Goal: Find specific page/section: Find specific page/section

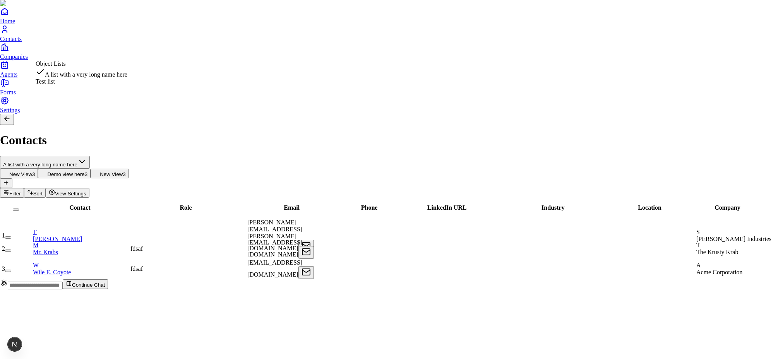
click at [94, 50] on html "Home Contacts Companies Agents Forms Settings Contacts A list with a very long …" at bounding box center [385, 148] width 771 height 296
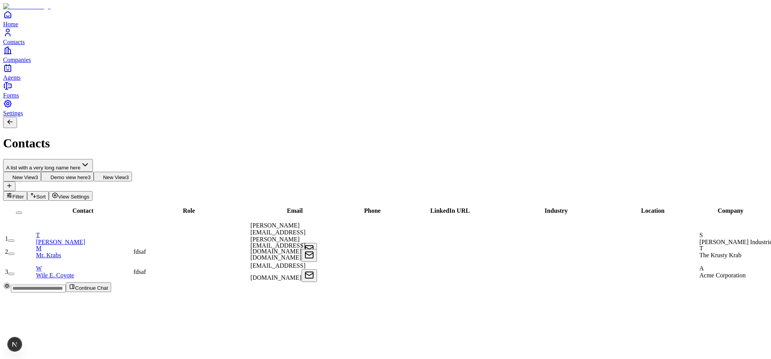
click at [87, 53] on html "Home Contacts Companies Agents Forms Settings Contacts A list with a very long …" at bounding box center [385, 149] width 771 height 299
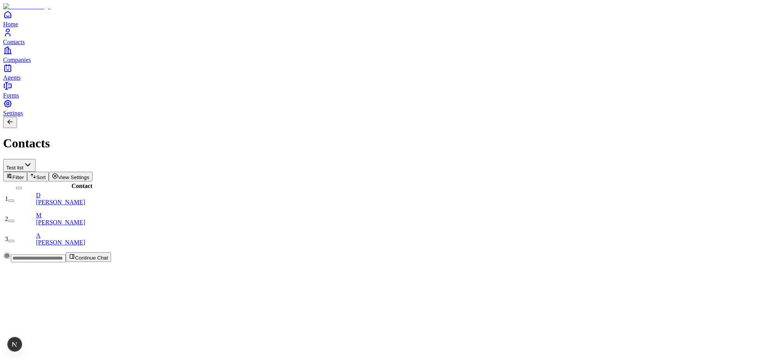
click at [123, 159] on div "Test list Filter Sort View Settings" at bounding box center [385, 170] width 764 height 22
click at [88, 53] on html "Home Contacts Companies Agents Forms Settings Contacts Test list Filter Sort Vi…" at bounding box center [385, 134] width 771 height 268
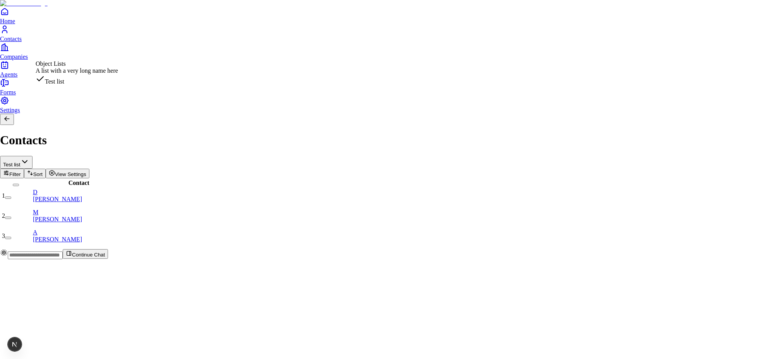
click at [86, 51] on html "Home Contacts Companies Agents Forms Settings Contacts Test list Filter Sort Vi…" at bounding box center [385, 132] width 771 height 265
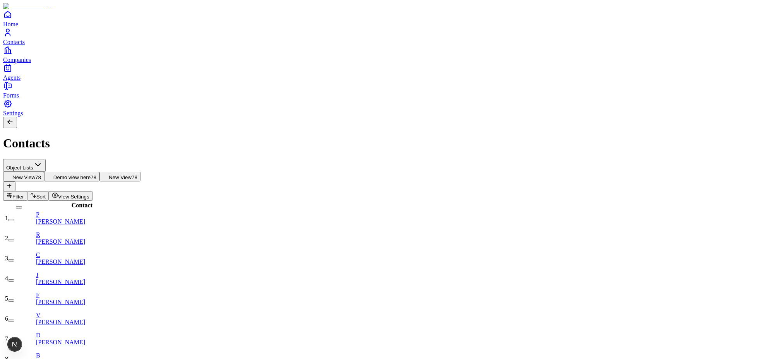
click at [35, 174] on span "New View" at bounding box center [23, 177] width 23 height 6
click at [91, 174] on span "Demo view here" at bounding box center [71, 177] width 37 height 6
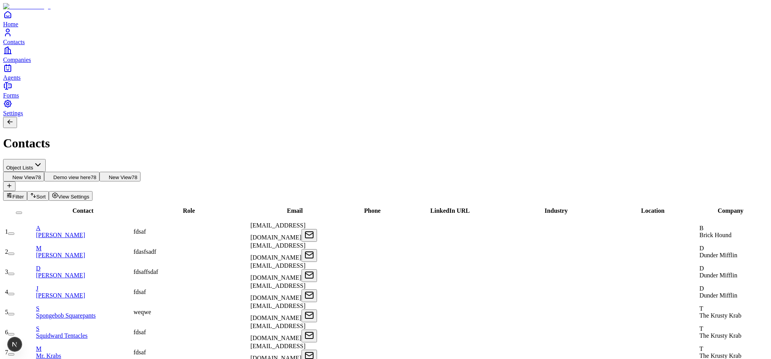
click at [44, 172] on button "New View 78" at bounding box center [23, 177] width 41 height 10
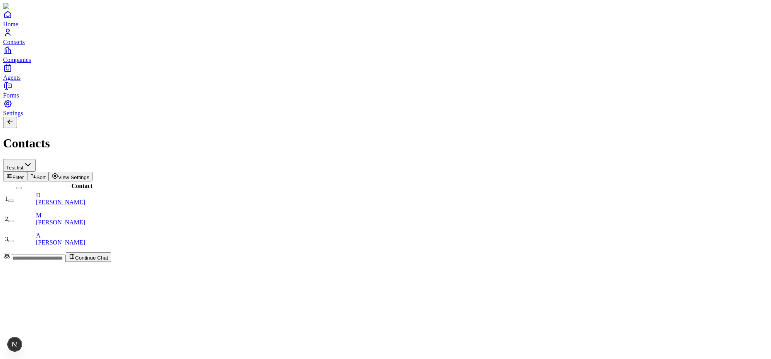
click at [92, 50] on html "Home Contacts Companies Agents Forms Settings Contacts Test list Filter Sort Vi…" at bounding box center [385, 134] width 771 height 268
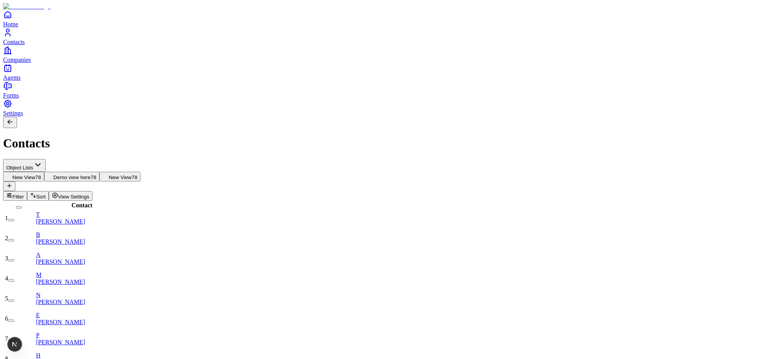
click at [99, 172] on button "Demo view here 78" at bounding box center [71, 177] width 55 height 10
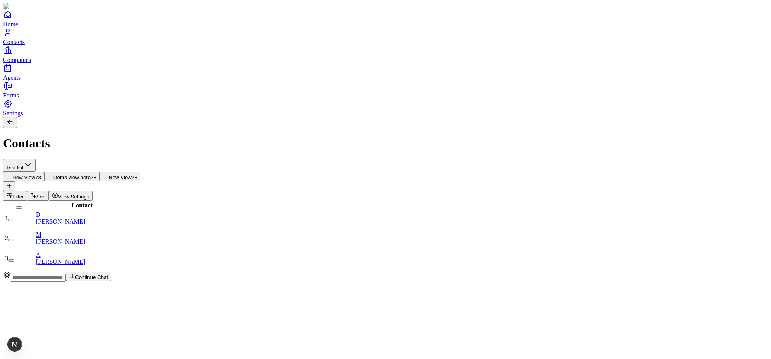
click at [89, 194] on span "View Settings" at bounding box center [73, 197] width 31 height 6
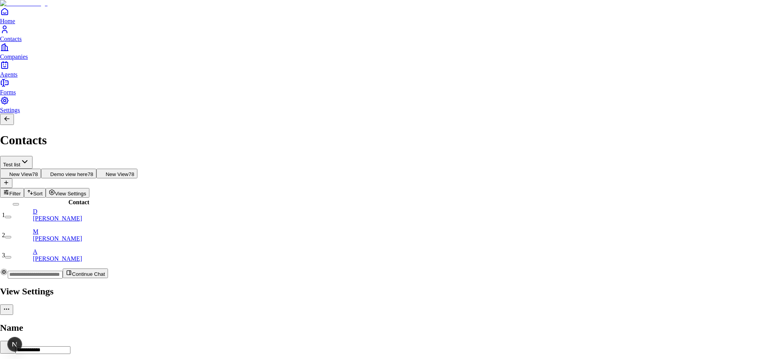
click at [462, 285] on div at bounding box center [385, 285] width 771 height 0
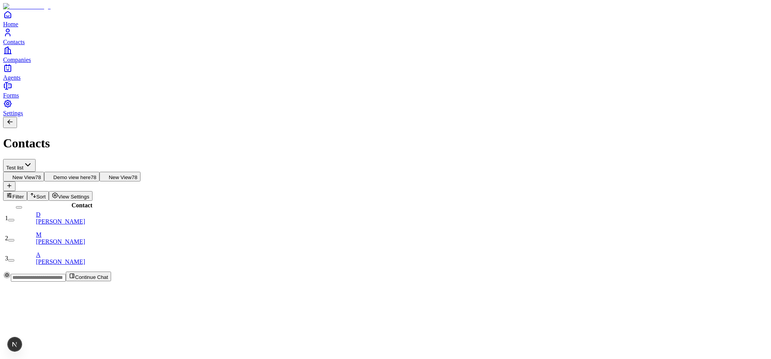
click at [35, 174] on span "New View" at bounding box center [23, 177] width 23 height 6
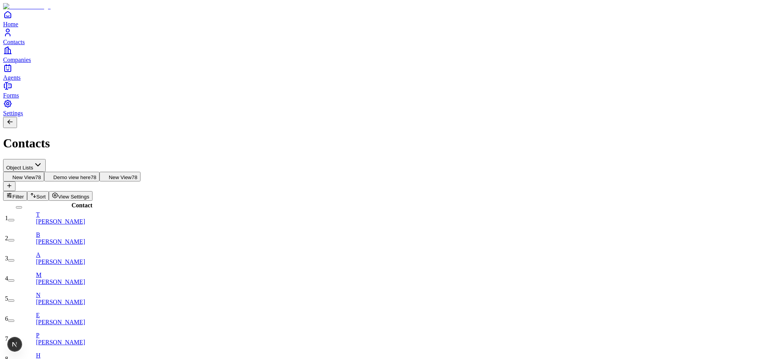
click at [91, 174] on span "Demo view here" at bounding box center [71, 177] width 37 height 6
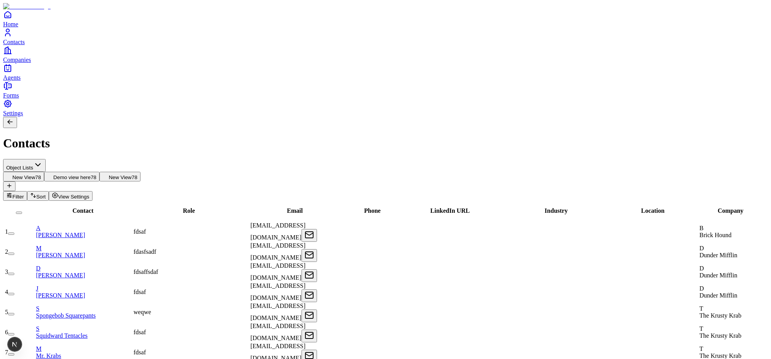
click at [132, 174] on span "New View" at bounding box center [120, 177] width 23 height 6
click at [35, 174] on span "New View" at bounding box center [23, 177] width 23 height 6
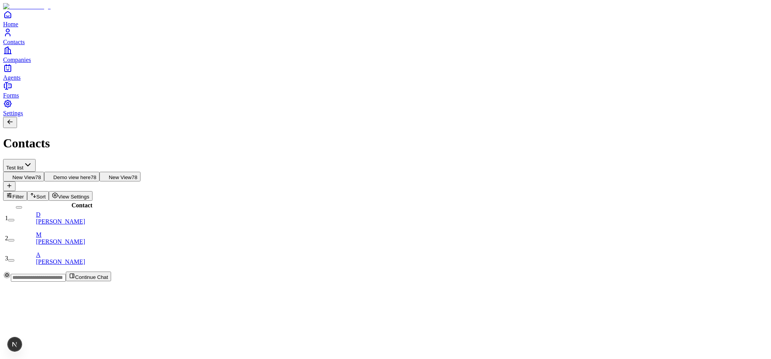
click at [35, 174] on span "New View" at bounding box center [23, 177] width 23 height 6
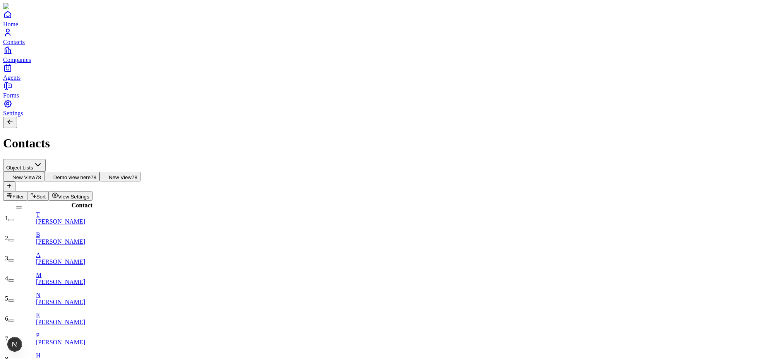
click at [91, 174] on span "Demo view here" at bounding box center [71, 177] width 37 height 6
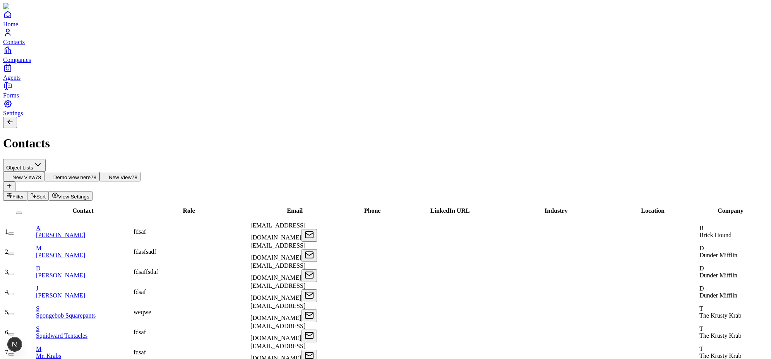
click at [35, 174] on span "New View" at bounding box center [23, 177] width 23 height 6
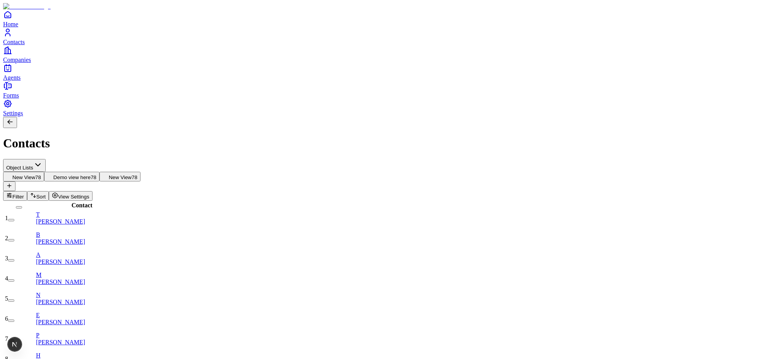
drag, startPoint x: 186, startPoint y: 51, endPoint x: 159, endPoint y: 52, distance: 27.1
click at [159, 172] on div "New View 78 Demo view here 78 New View 78" at bounding box center [385, 177] width 764 height 10
click at [35, 174] on span "New View" at bounding box center [23, 177] width 23 height 6
click at [91, 174] on span "Demo view here" at bounding box center [71, 177] width 37 height 6
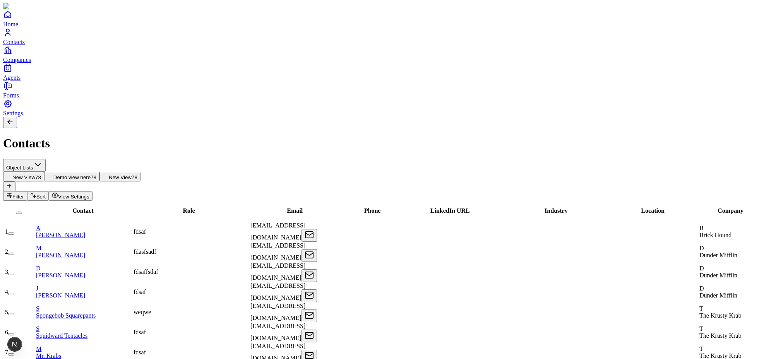
click at [261, 172] on div "New View 78 Demo view here 78 New View 78" at bounding box center [385, 181] width 764 height 19
click at [132, 174] on span "New View" at bounding box center [120, 177] width 23 height 6
click at [91, 174] on span "Demo view here" at bounding box center [71, 177] width 37 height 6
click at [44, 172] on button "New View 78" at bounding box center [23, 177] width 41 height 10
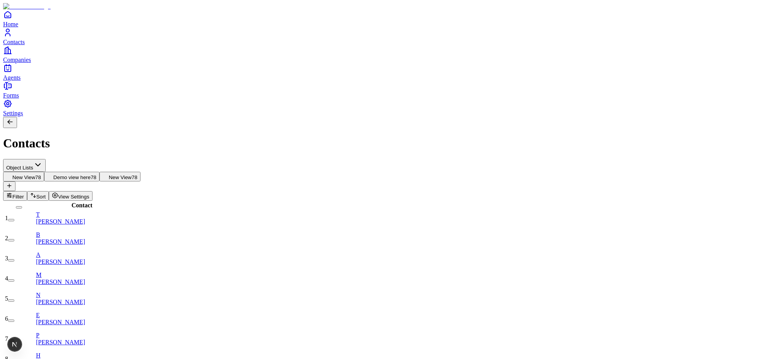
click at [91, 174] on span "Demo view here" at bounding box center [71, 177] width 37 height 6
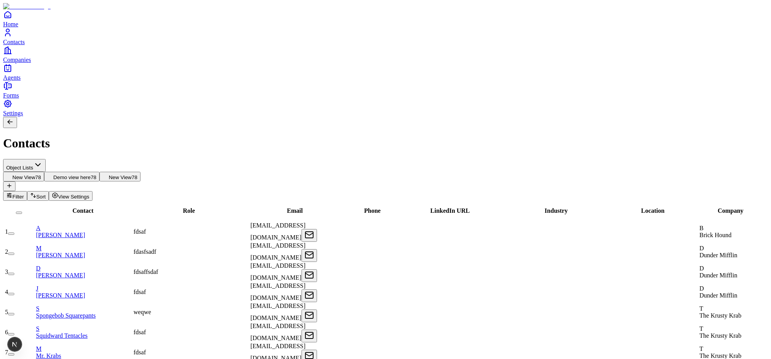
click at [132, 174] on span "New View" at bounding box center [120, 177] width 23 height 6
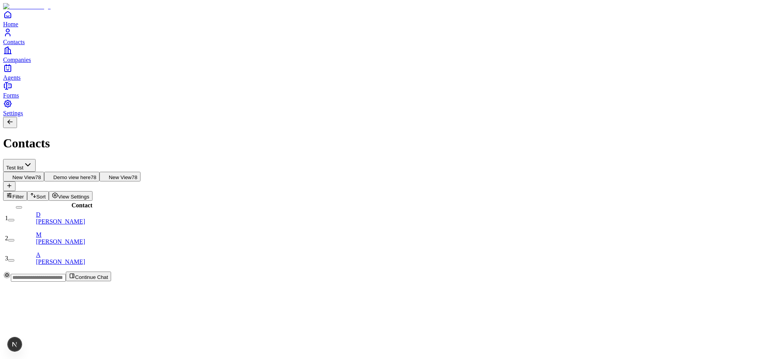
click at [132, 174] on span "New View" at bounding box center [120, 177] width 23 height 6
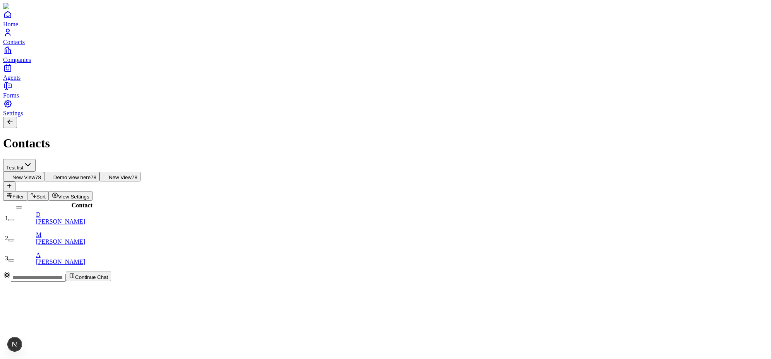
click at [96, 56] on html "Home Contacts Companies Agents Forms Settings Contacts Test list New View 78 De…" at bounding box center [385, 144] width 771 height 288
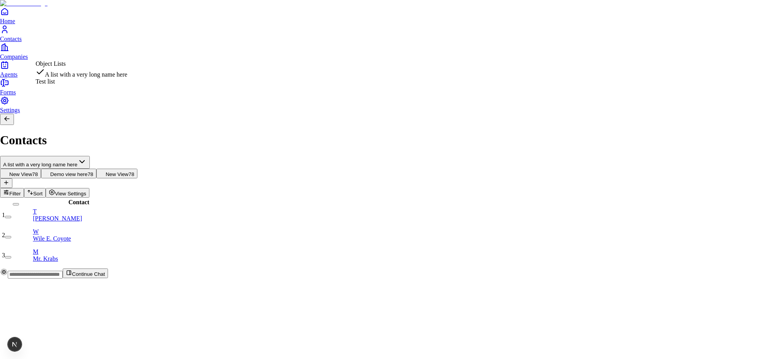
click at [86, 57] on html "Home Contacts Companies Agents Forms Settings Contacts A list with a very long …" at bounding box center [385, 142] width 771 height 285
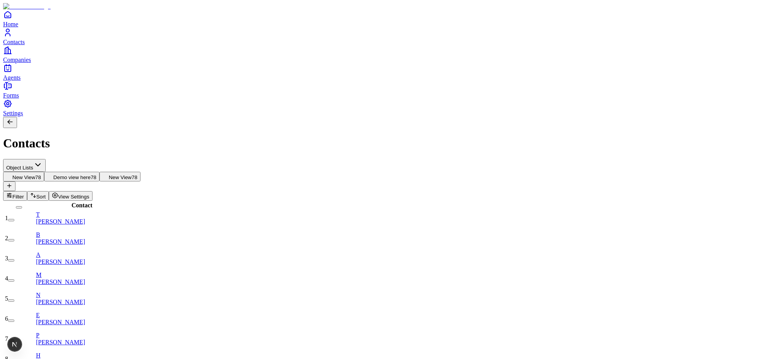
click at [89, 194] on span "View Settings" at bounding box center [73, 197] width 31 height 6
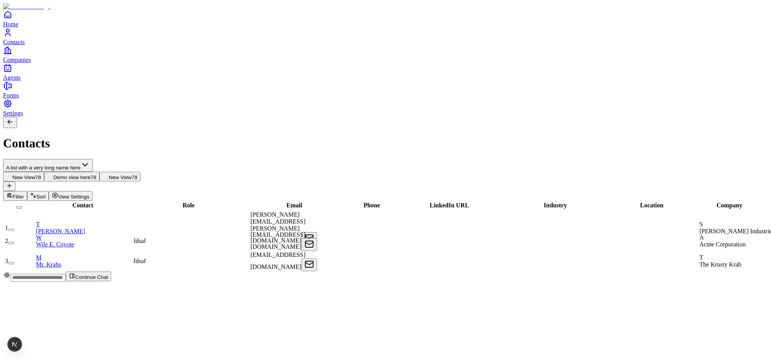
click at [95, 52] on html "Home Contacts Companies Agents Forms Settings Contacts A list with a very long …" at bounding box center [385, 144] width 771 height 288
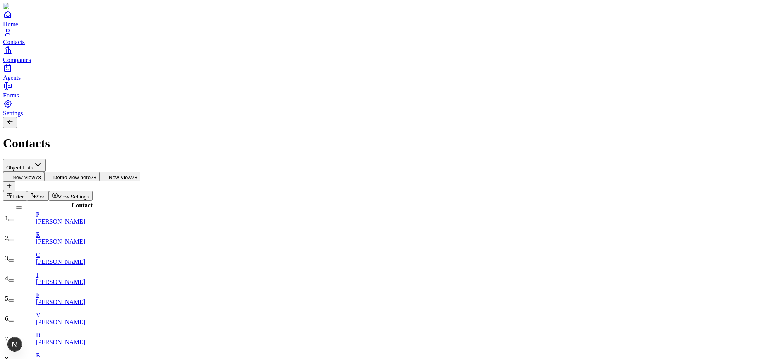
click at [35, 174] on span "New View" at bounding box center [23, 177] width 23 height 6
click at [92, 191] on button "View Settings" at bounding box center [71, 196] width 44 height 10
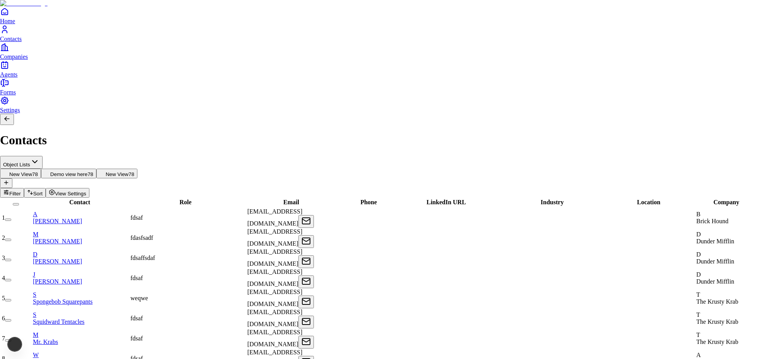
scroll to position [22, 0]
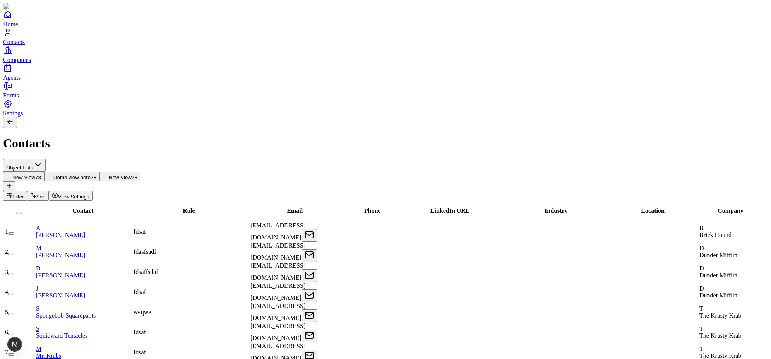
scroll to position [0, 0]
click at [99, 172] on button "Demo view here 78" at bounding box center [71, 177] width 55 height 10
click at [89, 194] on span "View Settings" at bounding box center [73, 197] width 31 height 6
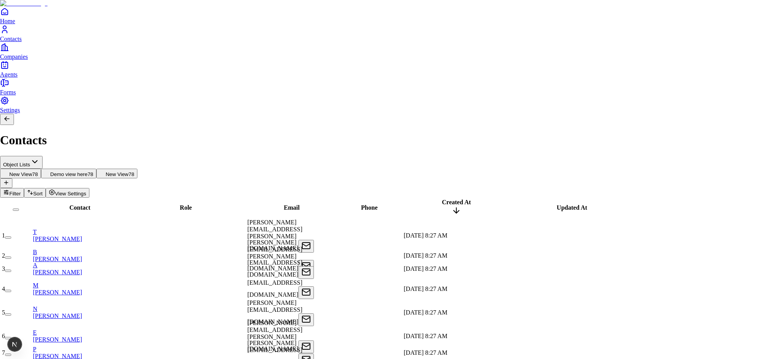
scroll to position [22, 0]
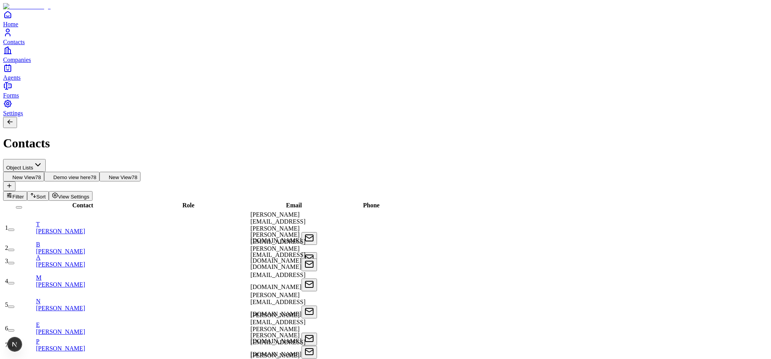
click at [35, 174] on span "New View" at bounding box center [23, 177] width 23 height 6
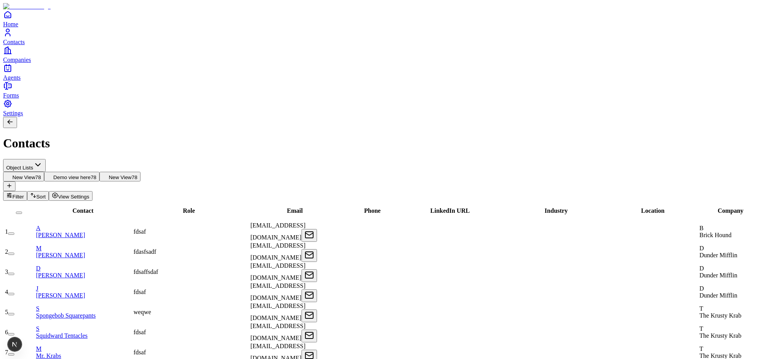
click at [137, 174] on span "78" at bounding box center [135, 177] width 6 height 6
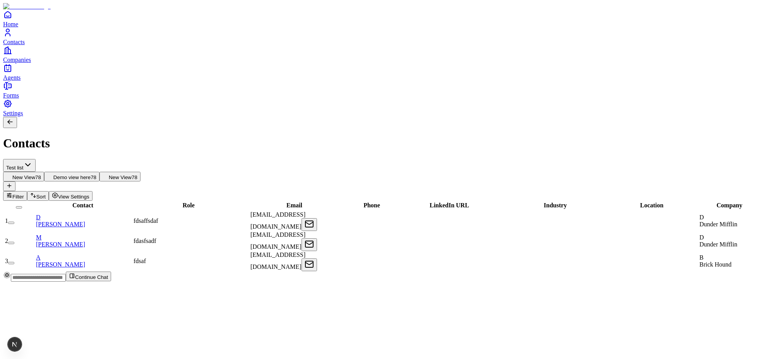
click at [55, 50] on html "Home Contacts Companies Agents Forms Settings Contacts Test list New View 78 De…" at bounding box center [385, 144] width 771 height 288
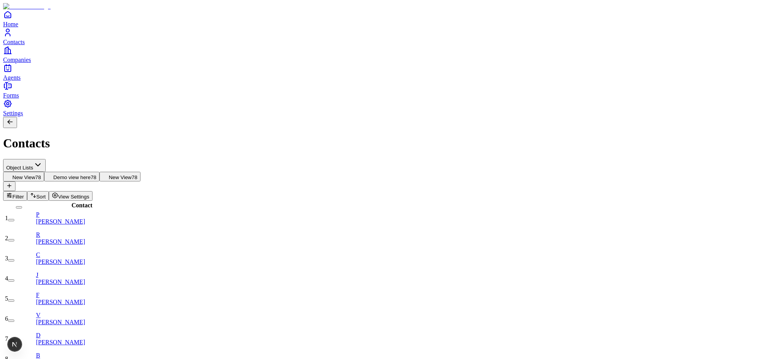
click at [35, 174] on span "New View" at bounding box center [23, 177] width 23 height 6
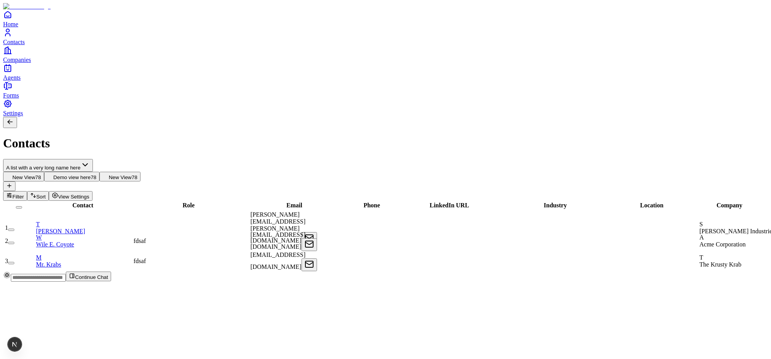
click at [72, 55] on html "Home Contacts Companies Agents Forms Settings Contacts A list with a very long …" at bounding box center [385, 144] width 771 height 288
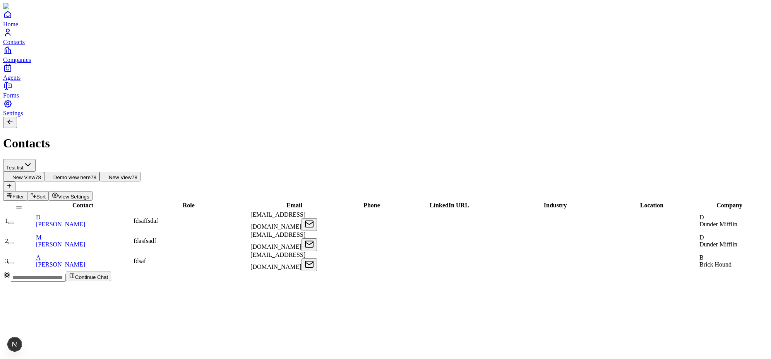
scroll to position [0, 0]
click at [67, 54] on html "Home Contacts Companies Agents Forms Settings Contacts Test list New View 78 De…" at bounding box center [385, 144] width 771 height 288
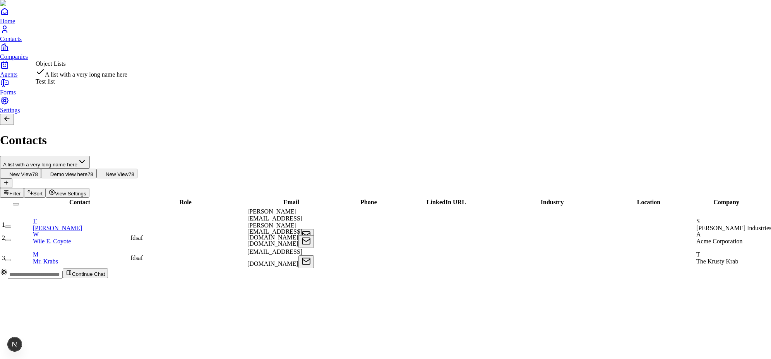
click at [85, 51] on html "Home Contacts Companies Agents Forms Settings Contacts A list with a very long …" at bounding box center [385, 142] width 771 height 285
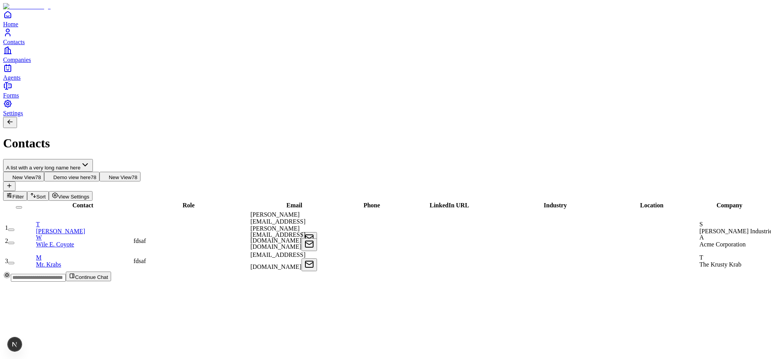
click at [89, 56] on html "Home Contacts Companies Agents Forms Settings Contacts A list with a very long …" at bounding box center [385, 144] width 771 height 288
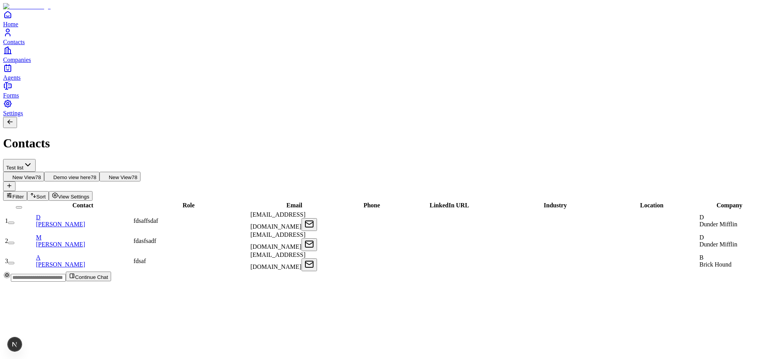
click at [35, 174] on span "New View" at bounding box center [23, 177] width 23 height 6
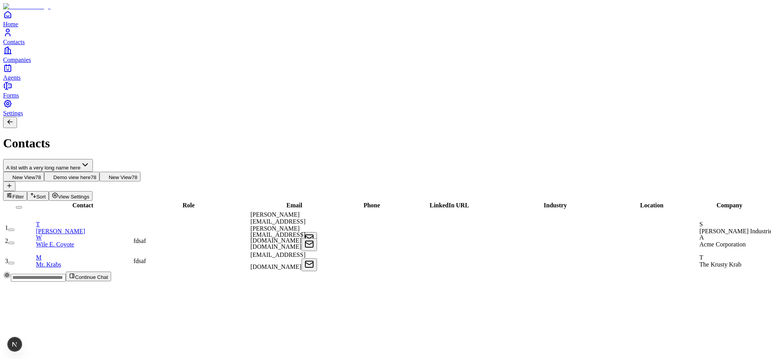
click at [65, 51] on html "Home Contacts Companies Agents Forms Settings Contacts A list with a very long …" at bounding box center [385, 144] width 771 height 288
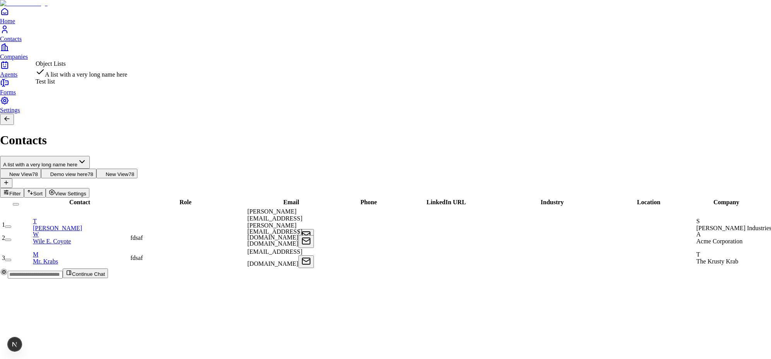
click at [85, 56] on html "Home Contacts Companies Agents Forms Settings Contacts A list with a very long …" at bounding box center [385, 142] width 771 height 285
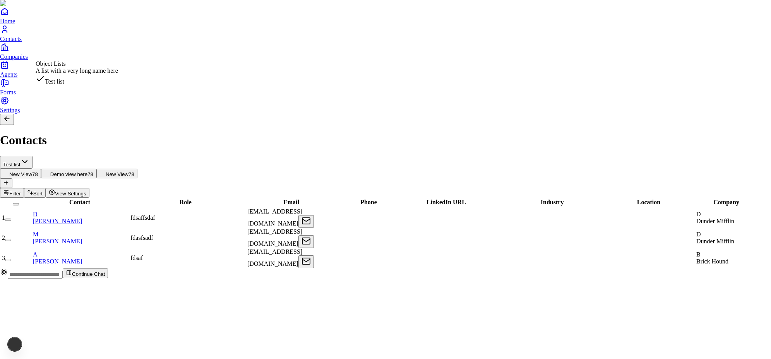
click at [92, 50] on html "Home Contacts Companies Agents Forms Settings Contacts Test list New View 78 De…" at bounding box center [385, 142] width 771 height 285
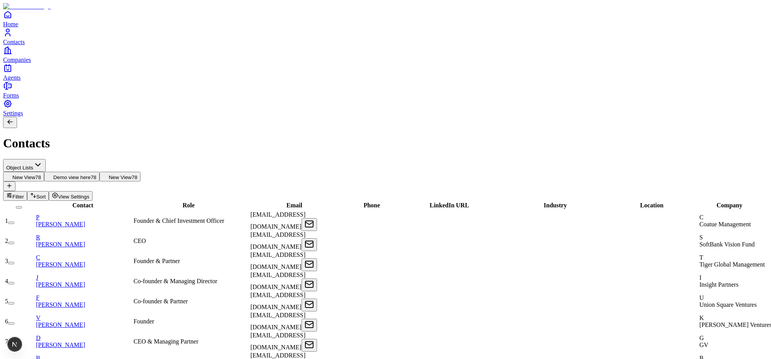
click at [35, 174] on span "New View" at bounding box center [23, 177] width 23 height 6
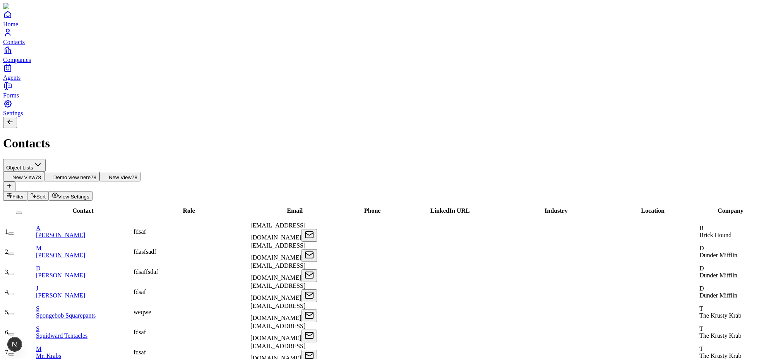
click at [91, 174] on span "Demo view here" at bounding box center [71, 177] width 37 height 6
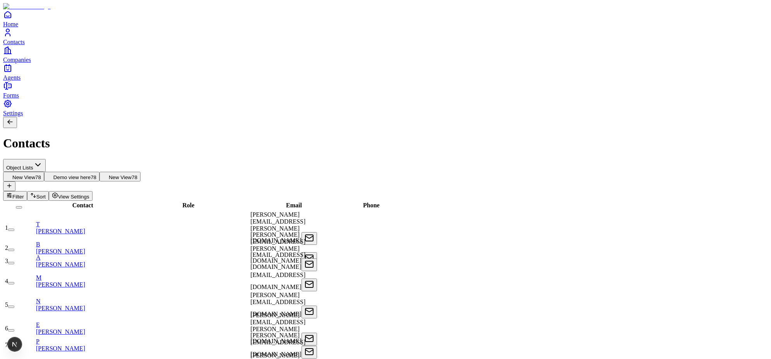
click at [132, 174] on span "New View" at bounding box center [120, 177] width 23 height 6
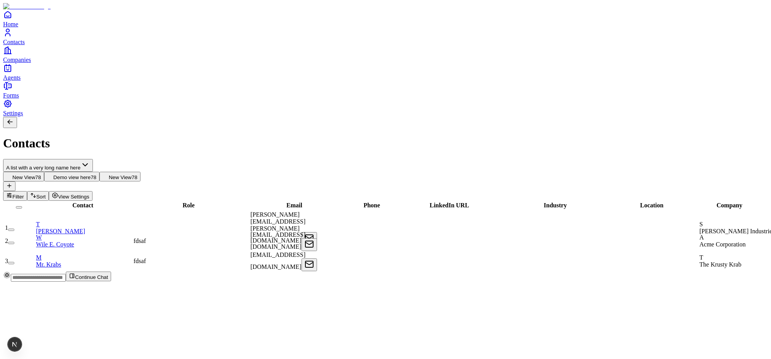
click at [84, 50] on html "Home Contacts Companies Agents Forms Settings Contacts A list with a very long …" at bounding box center [385, 144] width 771 height 288
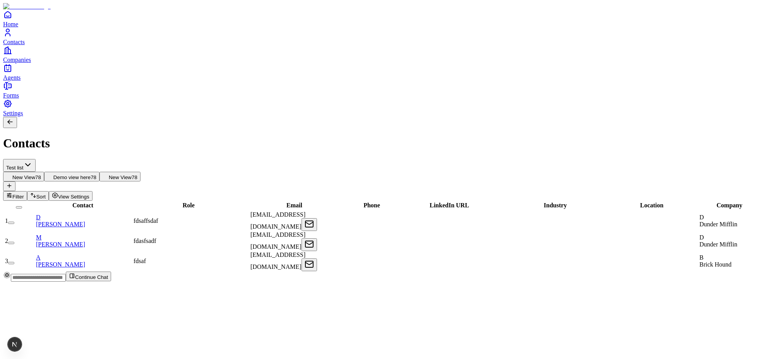
click at [94, 53] on html "Home Contacts Companies Agents Forms Settings Contacts Test list New View 78 De…" at bounding box center [385, 144] width 771 height 288
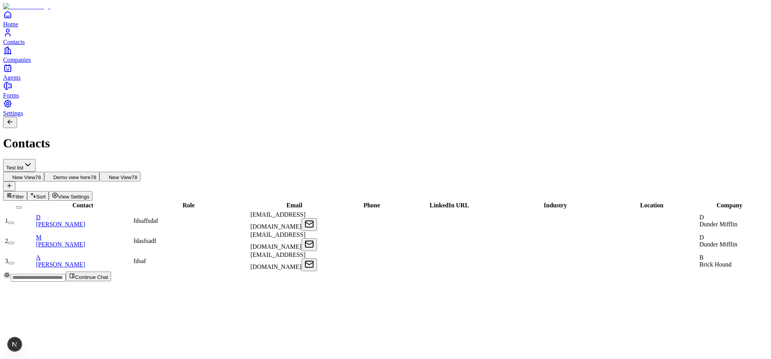
click at [35, 174] on span "New View" at bounding box center [23, 177] width 23 height 6
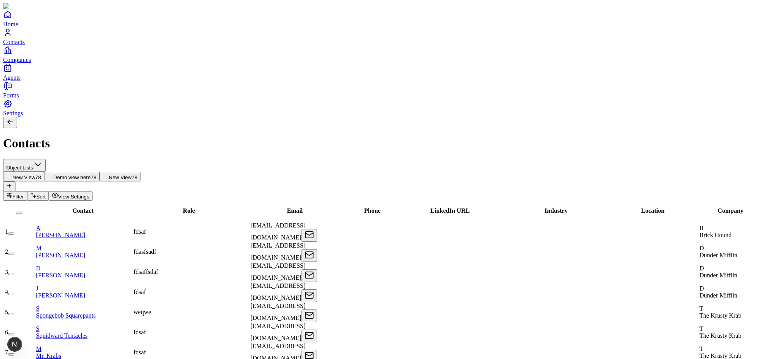
click at [22, 212] on button "button" at bounding box center [19, 213] width 6 height 2
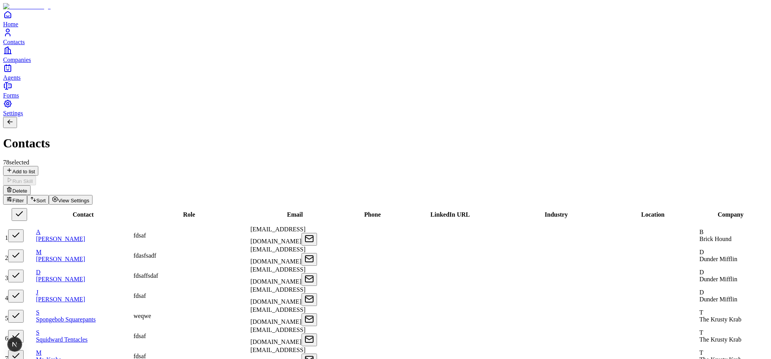
click at [27, 208] on button "button" at bounding box center [19, 214] width 15 height 13
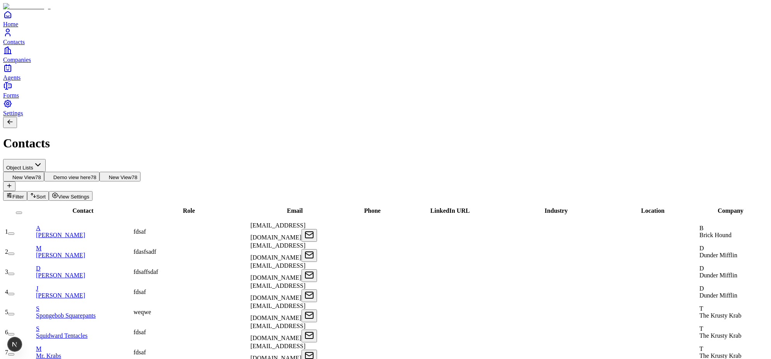
click at [91, 174] on span "Demo view here" at bounding box center [71, 177] width 37 height 6
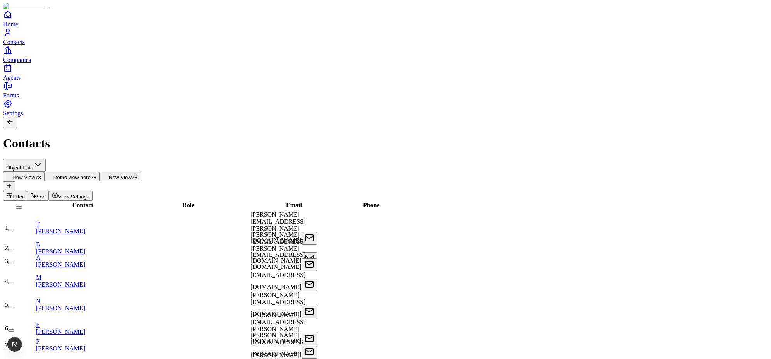
click at [132, 174] on span "New View" at bounding box center [120, 177] width 23 height 6
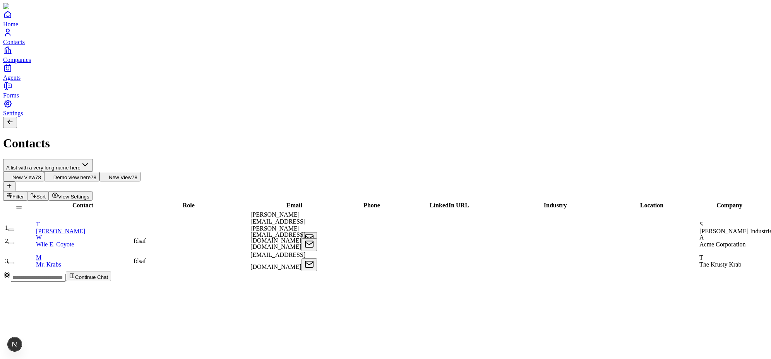
click at [66, 50] on html "Home Contacts Companies Agents Forms Settings Contacts A list with a very long …" at bounding box center [385, 144] width 771 height 288
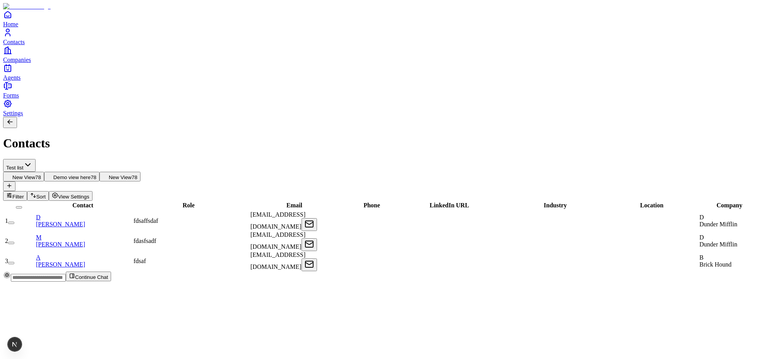
click at [27, 191] on button "Filter" at bounding box center [15, 196] width 24 height 10
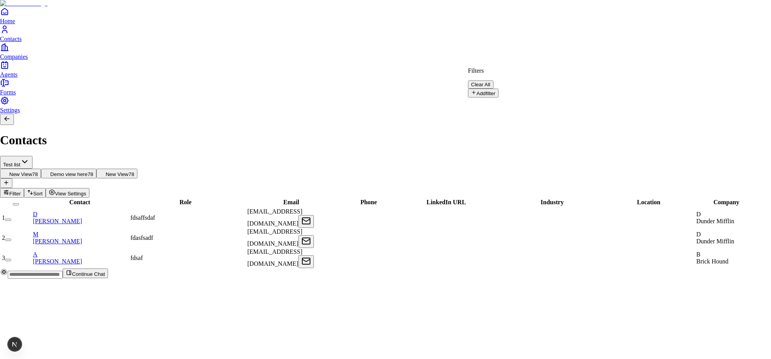
click at [488, 92] on button "Add filter" at bounding box center [483, 93] width 31 height 9
click at [497, 93] on button "Name" at bounding box center [482, 95] width 29 height 13
click at [523, 102] on input "text" at bounding box center [495, 106] width 55 height 8
type input "**"
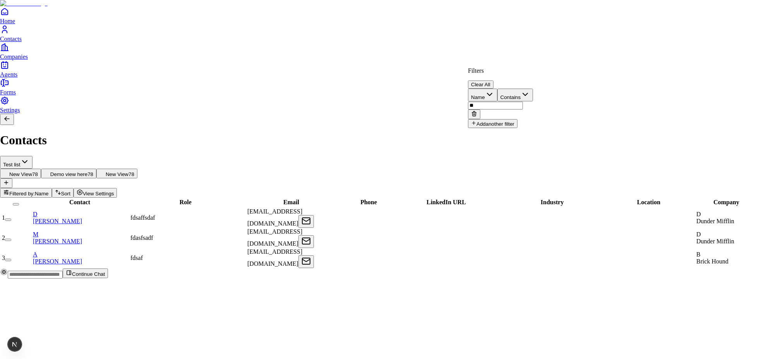
click at [698, 172] on html "Home Contacts Companies Agents Forms Settings Contacts Test list New View 78 De…" at bounding box center [385, 142] width 771 height 285
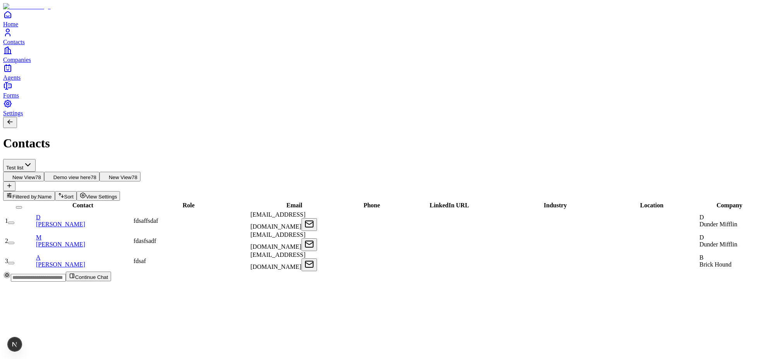
click at [38, 194] on span "Filtered by:" at bounding box center [25, 197] width 26 height 6
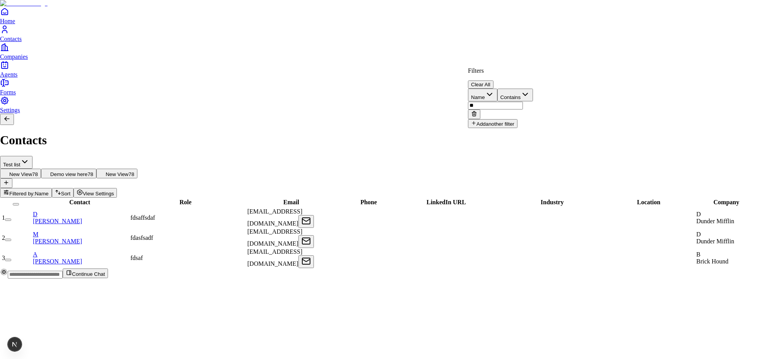
click at [523, 102] on input "**" at bounding box center [495, 106] width 55 height 8
type input "*"
type input "***"
click at [566, 23] on html "Home Contacts Companies Agents Forms Settings Contacts Test list New View 78 De…" at bounding box center [385, 142] width 771 height 285
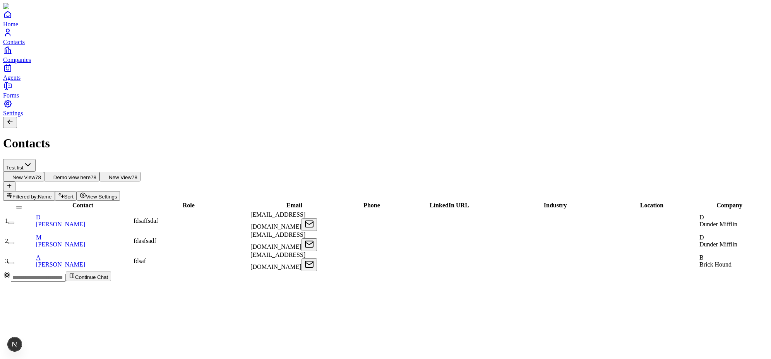
click at [35, 174] on span "New View" at bounding box center [23, 177] width 23 height 6
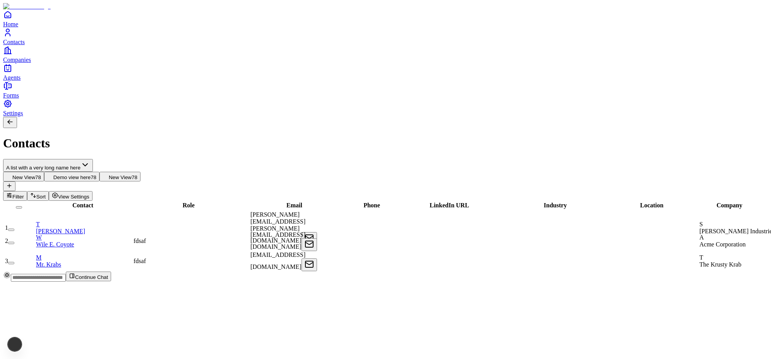
click at [76, 48] on html "Home Contacts Companies Agents Forms Settings Contacts A list with a very long …" at bounding box center [385, 144] width 771 height 288
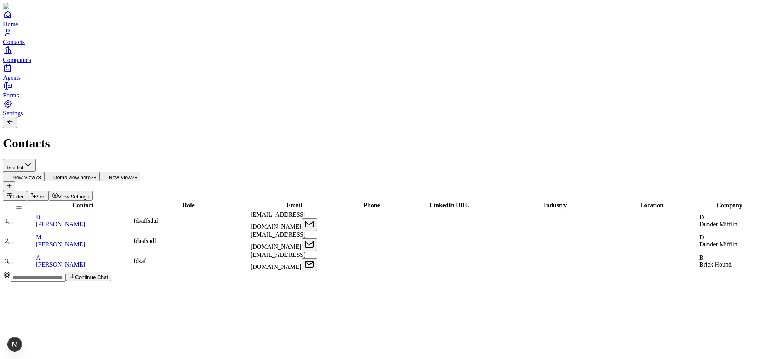
click at [35, 174] on span "New View" at bounding box center [23, 177] width 23 height 6
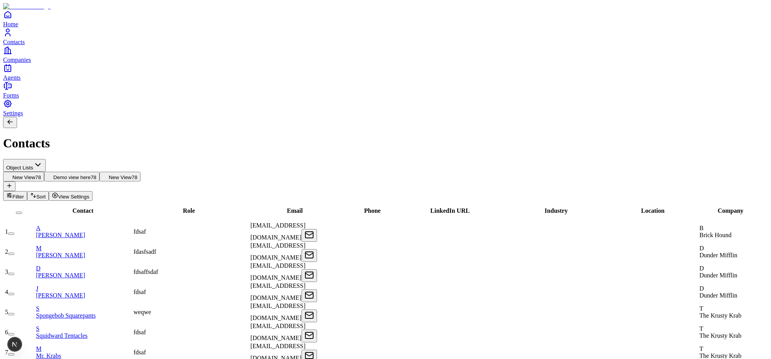
click at [91, 174] on span "Demo view here" at bounding box center [71, 177] width 37 height 6
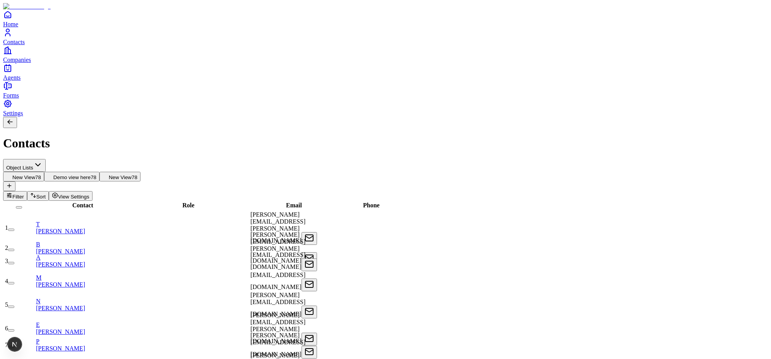
click at [35, 174] on span "New View" at bounding box center [23, 177] width 23 height 6
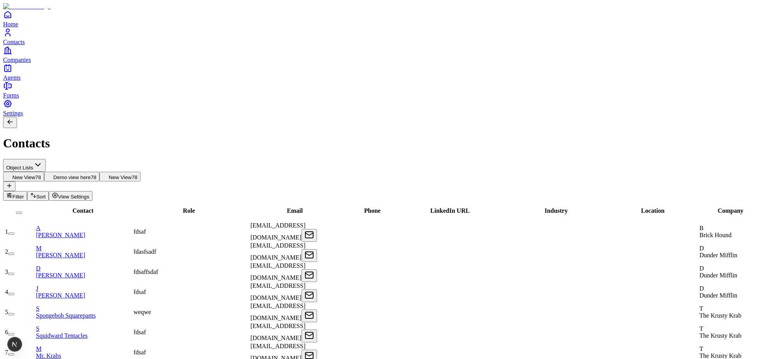
click at [132, 174] on span "New View" at bounding box center [120, 177] width 23 height 6
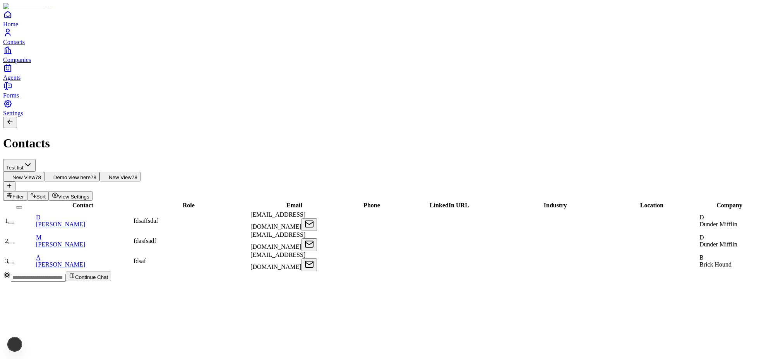
click at [46, 194] on span "Sort" at bounding box center [40, 197] width 9 height 6
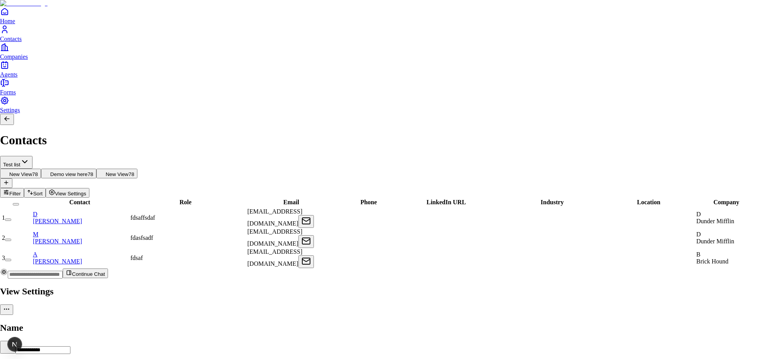
click at [470, 285] on div at bounding box center [385, 285] width 771 height 0
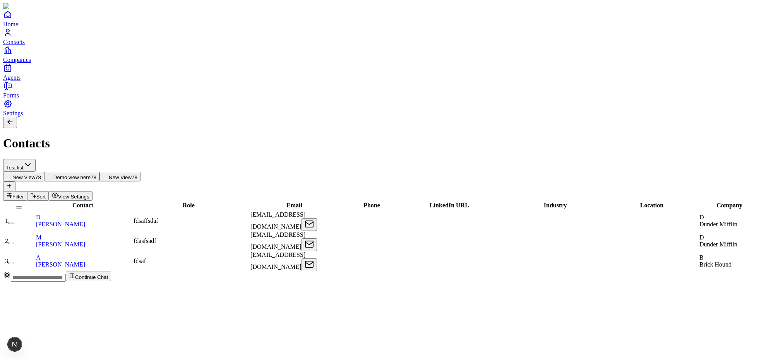
click at [27, 191] on button "Filter" at bounding box center [15, 196] width 24 height 10
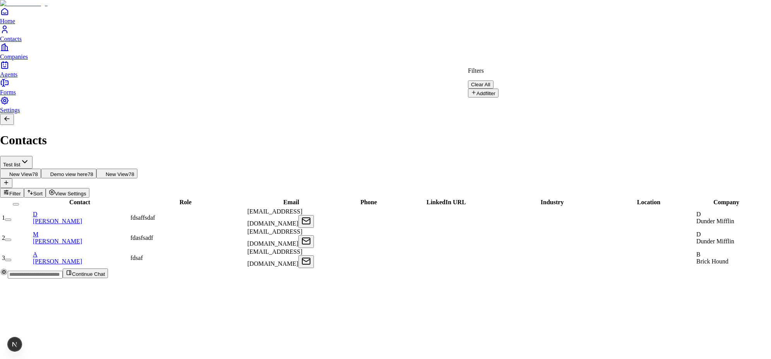
click at [701, 53] on html "Home Contacts Companies Agents Forms Settings Contacts Test list New View 78 De…" at bounding box center [385, 142] width 771 height 285
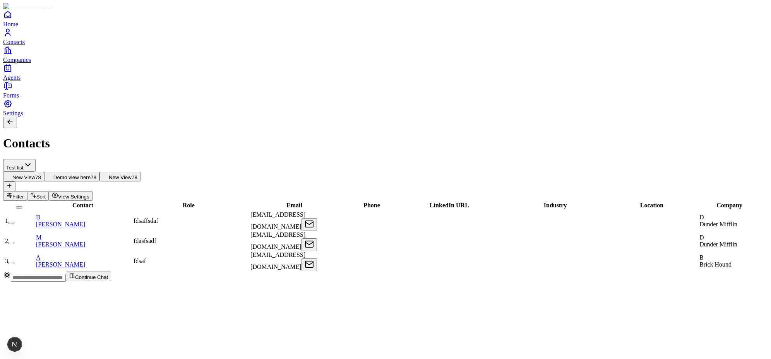
click at [46, 194] on span "Sort" at bounding box center [40, 197] width 9 height 6
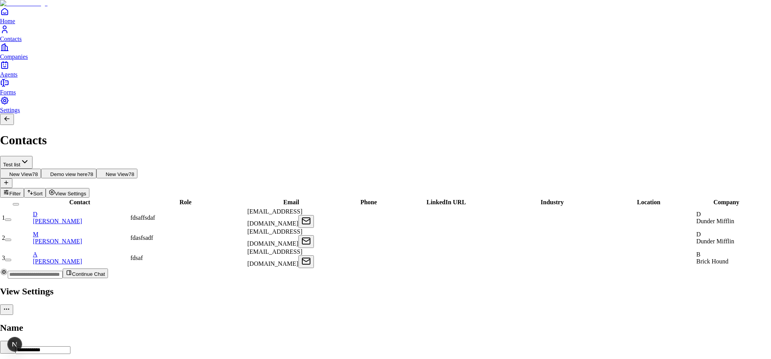
click at [523, 285] on div at bounding box center [385, 285] width 771 height 0
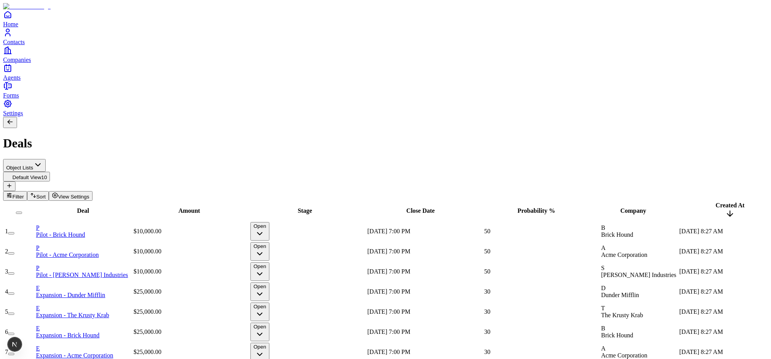
click at [89, 194] on span "View Settings" at bounding box center [73, 197] width 31 height 6
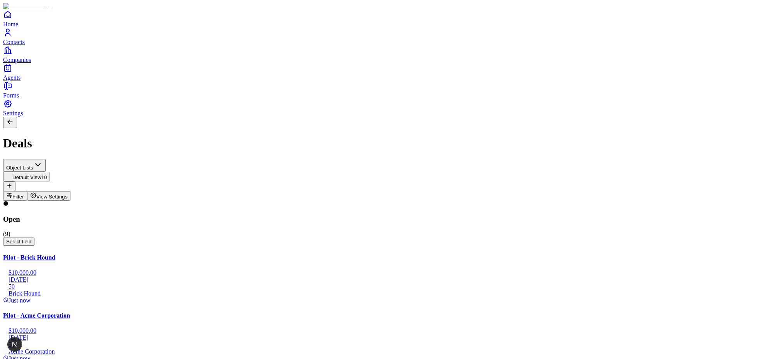
drag, startPoint x: 261, startPoint y: 79, endPoint x: 452, endPoint y: 75, distance: 191.1
drag, startPoint x: 244, startPoint y: 72, endPoint x: 262, endPoint y: 72, distance: 17.8
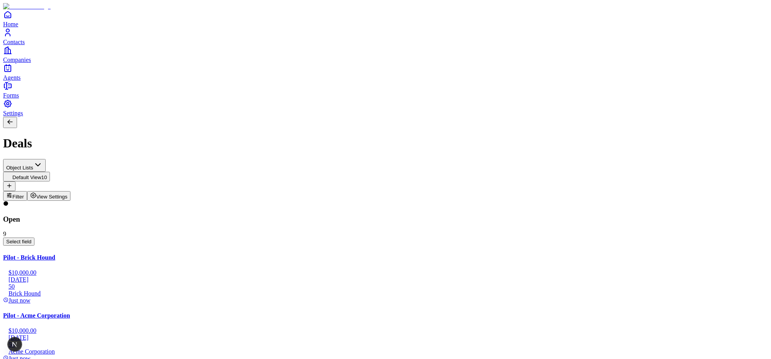
drag, startPoint x: 404, startPoint y: 80, endPoint x: 416, endPoint y: 82, distance: 11.7
click at [31, 239] on span "Select field" at bounding box center [18, 242] width 25 height 6
click at [172, 111] on span "Amount" at bounding box center [163, 114] width 18 height 6
drag, startPoint x: 108, startPoint y: 79, endPoint x: 333, endPoint y: 59, distance: 226.8
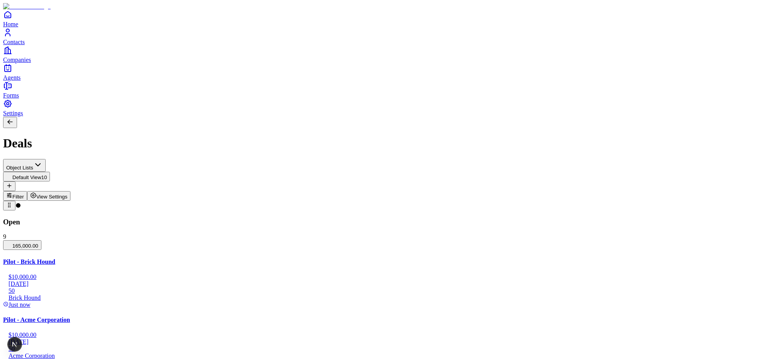
drag, startPoint x: 203, startPoint y: 79, endPoint x: 378, endPoint y: 75, distance: 175.6
drag, startPoint x: 202, startPoint y: 80, endPoint x: 384, endPoint y: 81, distance: 182.6
drag, startPoint x: 133, startPoint y: 144, endPoint x: 454, endPoint y: 141, distance: 321.1
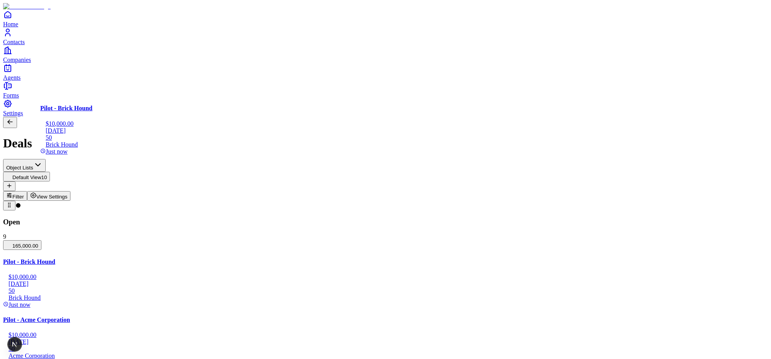
drag, startPoint x: 347, startPoint y: 125, endPoint x: 452, endPoint y: 131, distance: 104.6
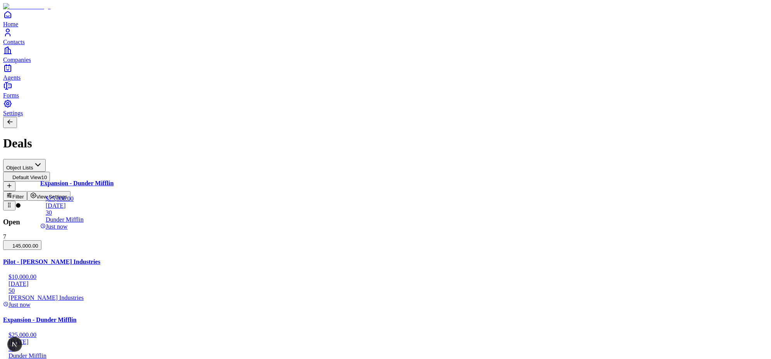
drag, startPoint x: 113, startPoint y: 198, endPoint x: 109, endPoint y: 122, distance: 75.9
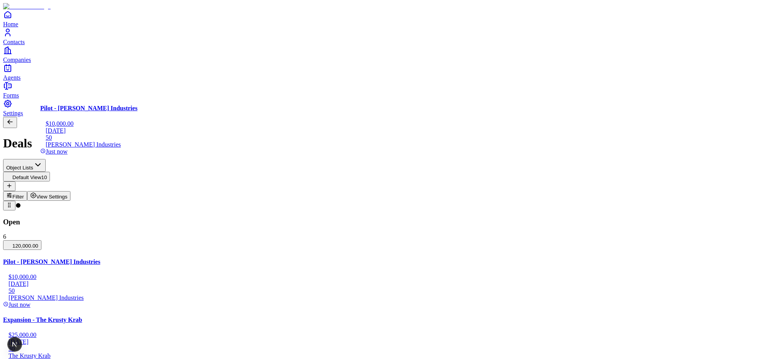
drag, startPoint x: 125, startPoint y: 133, endPoint x: 294, endPoint y: 205, distance: 183.5
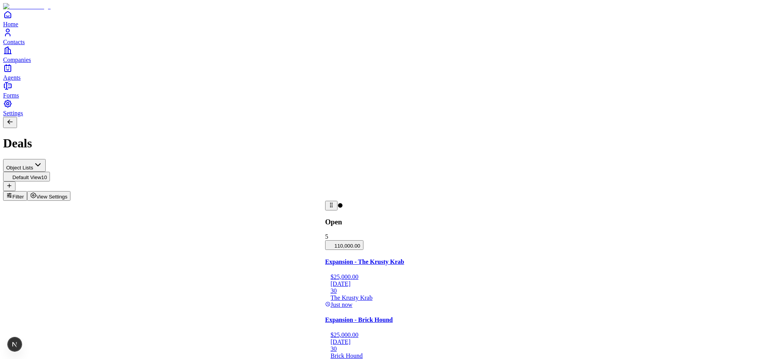
drag, startPoint x: 42, startPoint y: 81, endPoint x: 377, endPoint y: 82, distance: 335.0
drag, startPoint x: 42, startPoint y: 80, endPoint x: 475, endPoint y: 96, distance: 433.5
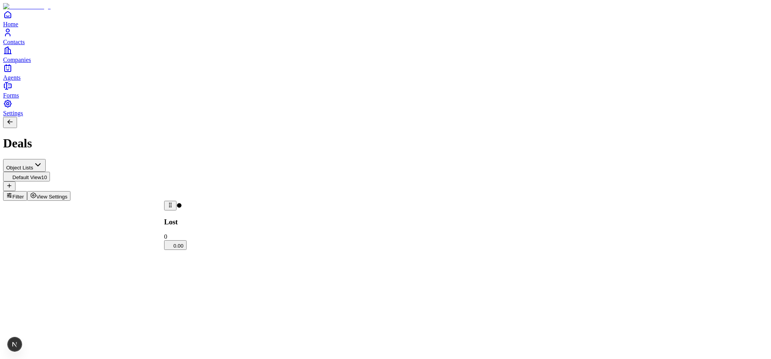
drag, startPoint x: 205, startPoint y: 82, endPoint x: 97, endPoint y: 82, distance: 107.9
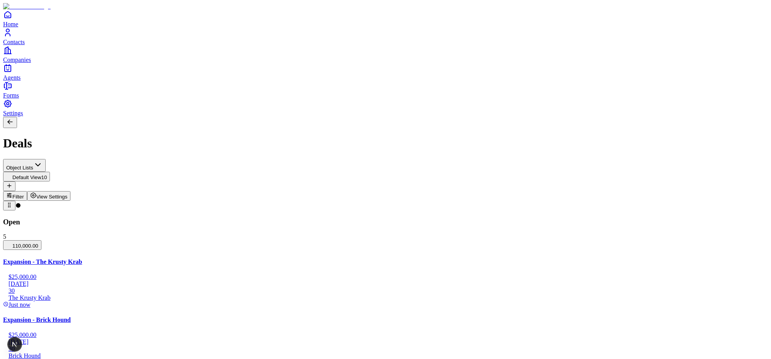
drag, startPoint x: 202, startPoint y: 80, endPoint x: 387, endPoint y: 81, distance: 184.9
drag, startPoint x: 299, startPoint y: 130, endPoint x: 460, endPoint y: 128, distance: 161.7
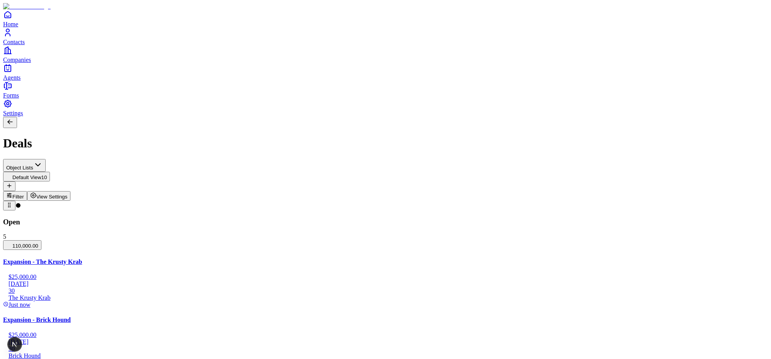
scroll to position [125, 0]
drag, startPoint x: 121, startPoint y: 290, endPoint x: 294, endPoint y: 121, distance: 241.8
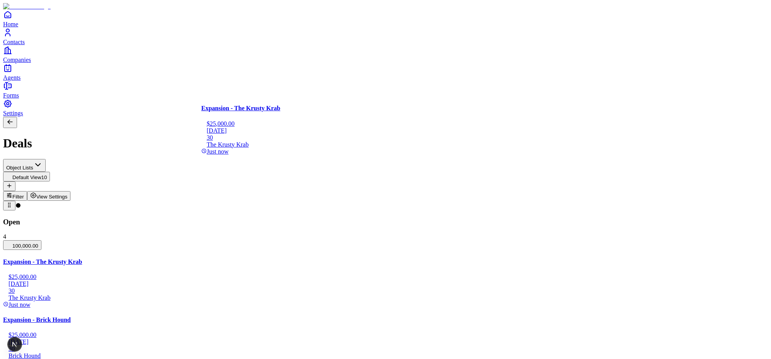
drag, startPoint x: 119, startPoint y: 146, endPoint x: 265, endPoint y: 147, distance: 145.8
drag, startPoint x: 204, startPoint y: 79, endPoint x: 402, endPoint y: 68, distance: 198.3
drag, startPoint x: 251, startPoint y: 139, endPoint x: 277, endPoint y: 157, distance: 31.3
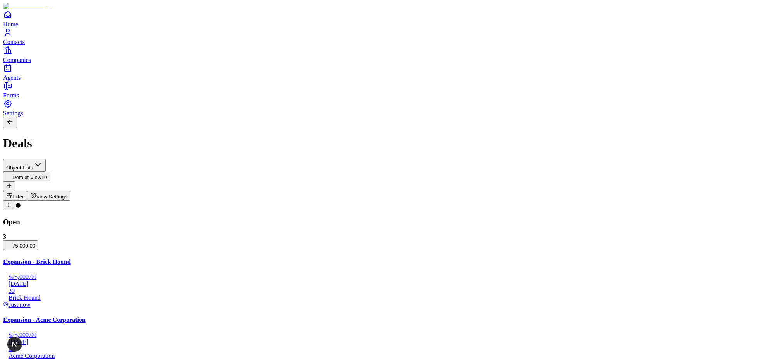
click at [68, 194] on span "View Settings" at bounding box center [51, 197] width 31 height 6
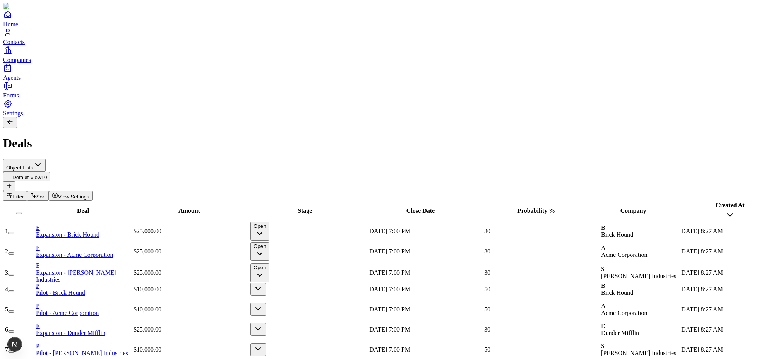
click at [263, 284] on icon "button" at bounding box center [257, 288] width 9 height 9
click at [266, 303] on button "button" at bounding box center [257, 309] width 15 height 13
click at [263, 324] on icon "button" at bounding box center [257, 328] width 9 height 9
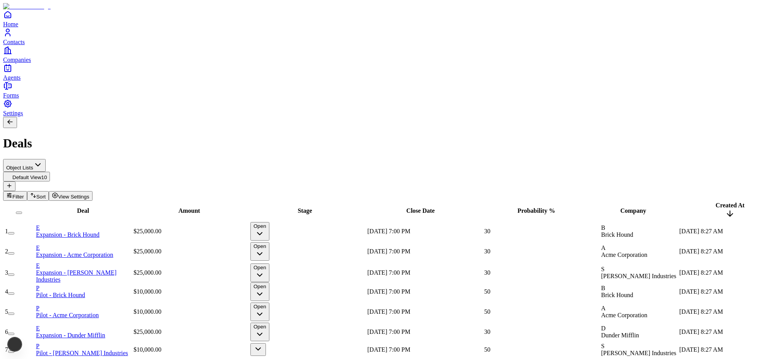
click at [263, 344] on icon "button" at bounding box center [257, 348] width 9 height 9
click at [89, 194] on span "View Settings" at bounding box center [73, 197] width 31 height 6
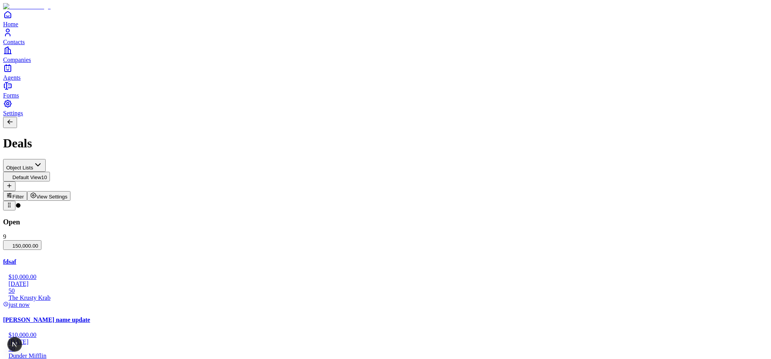
scroll to position [425, 0]
drag, startPoint x: 77, startPoint y: 144, endPoint x: 253, endPoint y: 138, distance: 176.1
drag, startPoint x: 246, startPoint y: 123, endPoint x: 288, endPoint y: 130, distance: 42.3
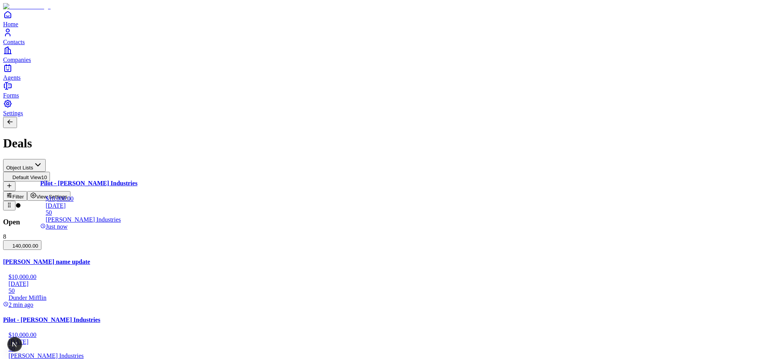
drag, startPoint x: 203, startPoint y: 201, endPoint x: 294, endPoint y: 207, distance: 90.7
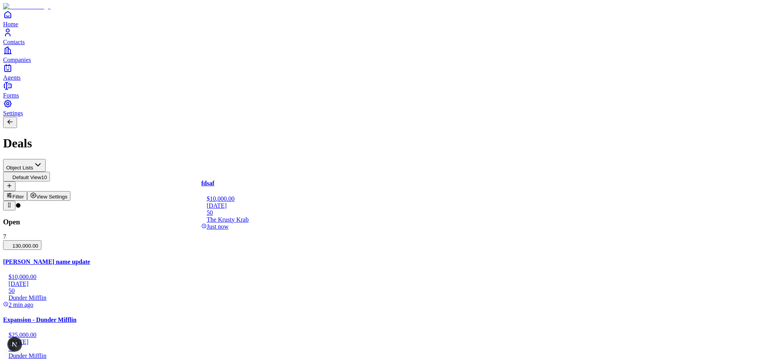
drag, startPoint x: 271, startPoint y: 196, endPoint x: 446, endPoint y: 208, distance: 176.0
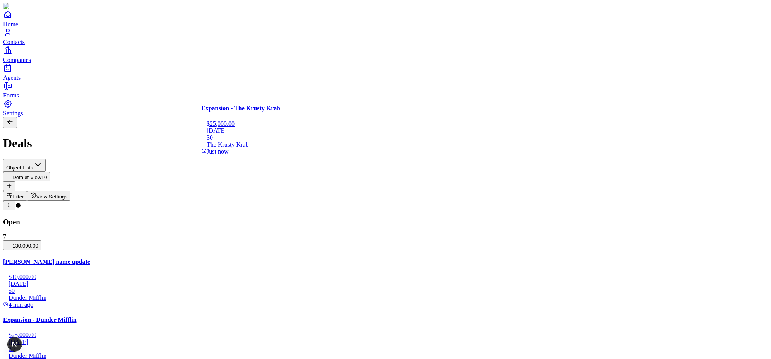
drag, startPoint x: 399, startPoint y: 210, endPoint x: 248, endPoint y: 222, distance: 150.9
click at [71, 191] on button "View Settings" at bounding box center [49, 196] width 44 height 10
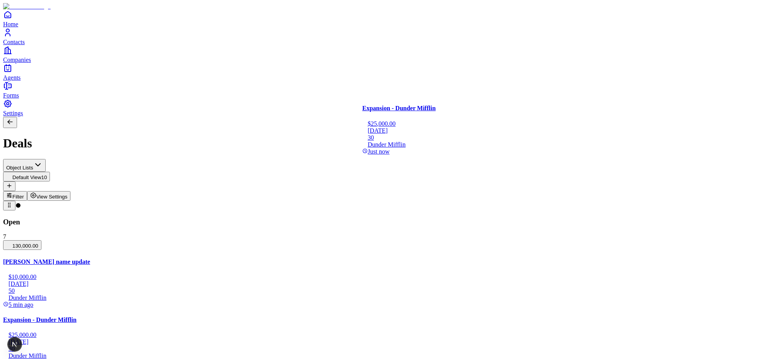
drag, startPoint x: 312, startPoint y: 202, endPoint x: 429, endPoint y: 208, distance: 117.8
drag, startPoint x: 366, startPoint y: 81, endPoint x: 221, endPoint y: 89, distance: 144.5
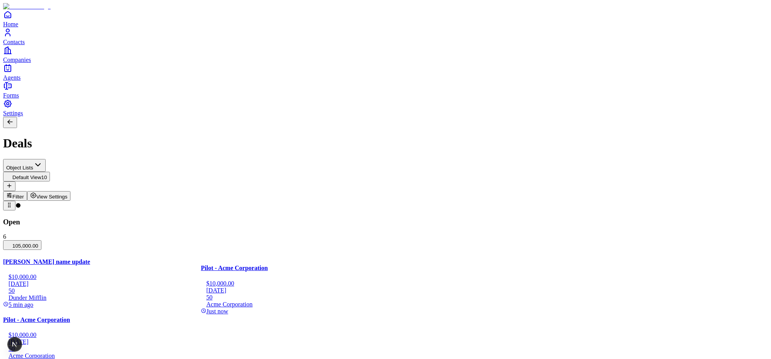
drag, startPoint x: 256, startPoint y: 302, endPoint x: 279, endPoint y: 313, distance: 25.6
